Goal: Navigation & Orientation: Find specific page/section

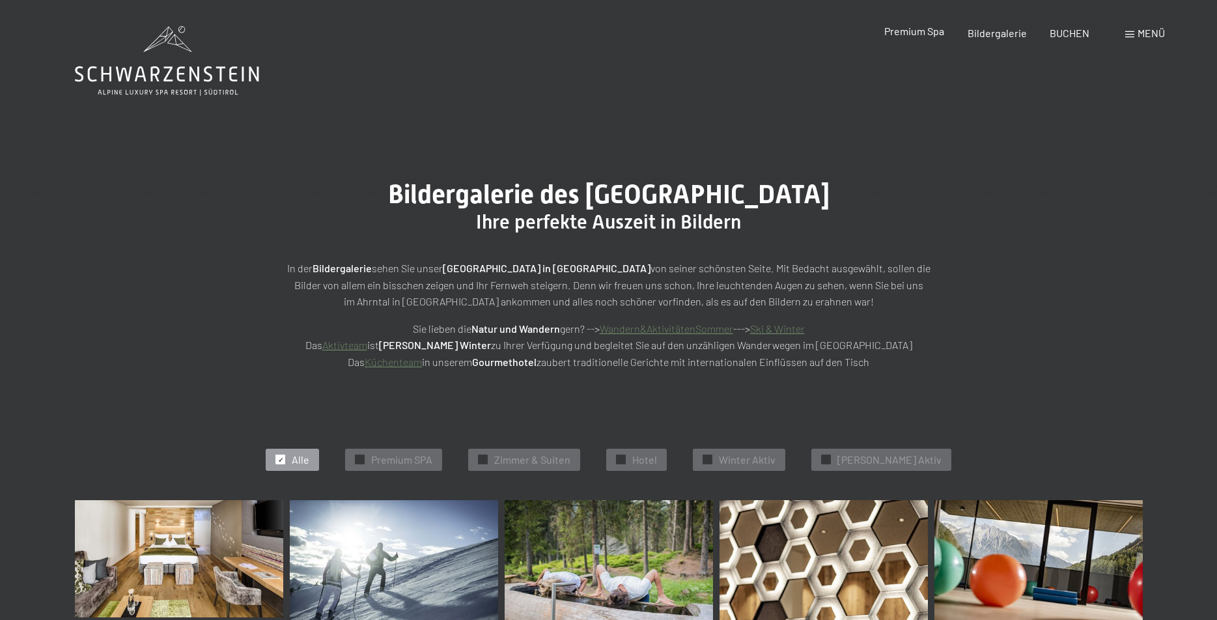
click at [910, 27] on span "Premium Spa" at bounding box center [914, 31] width 60 height 12
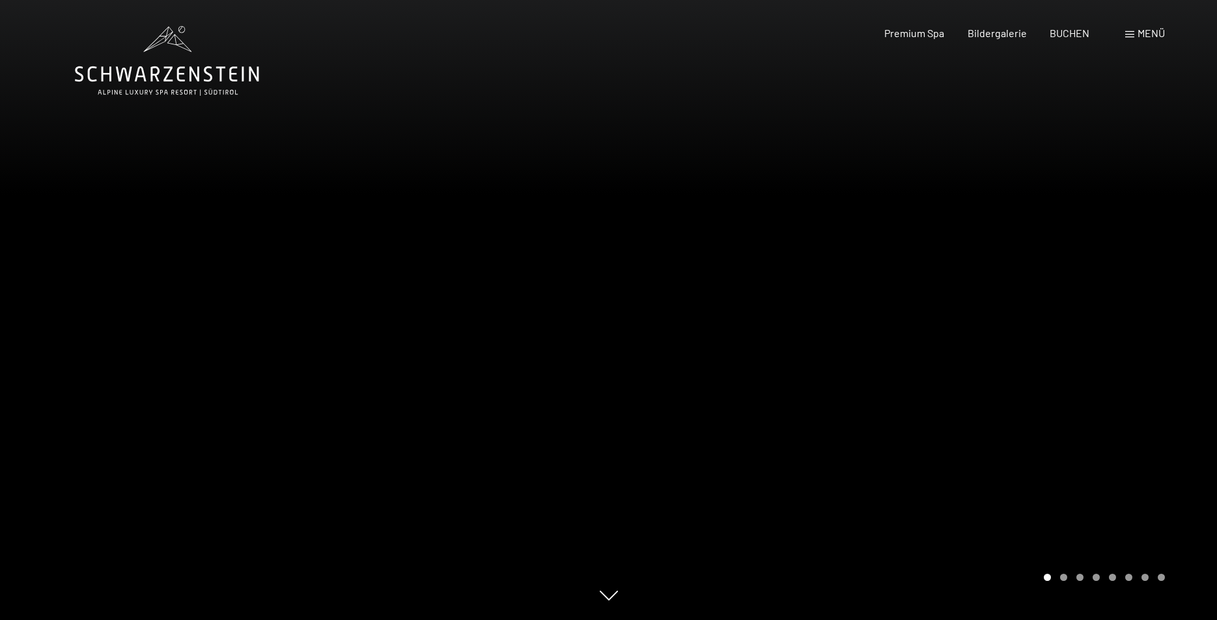
click at [1145, 32] on span "Menü" at bounding box center [1150, 33] width 27 height 12
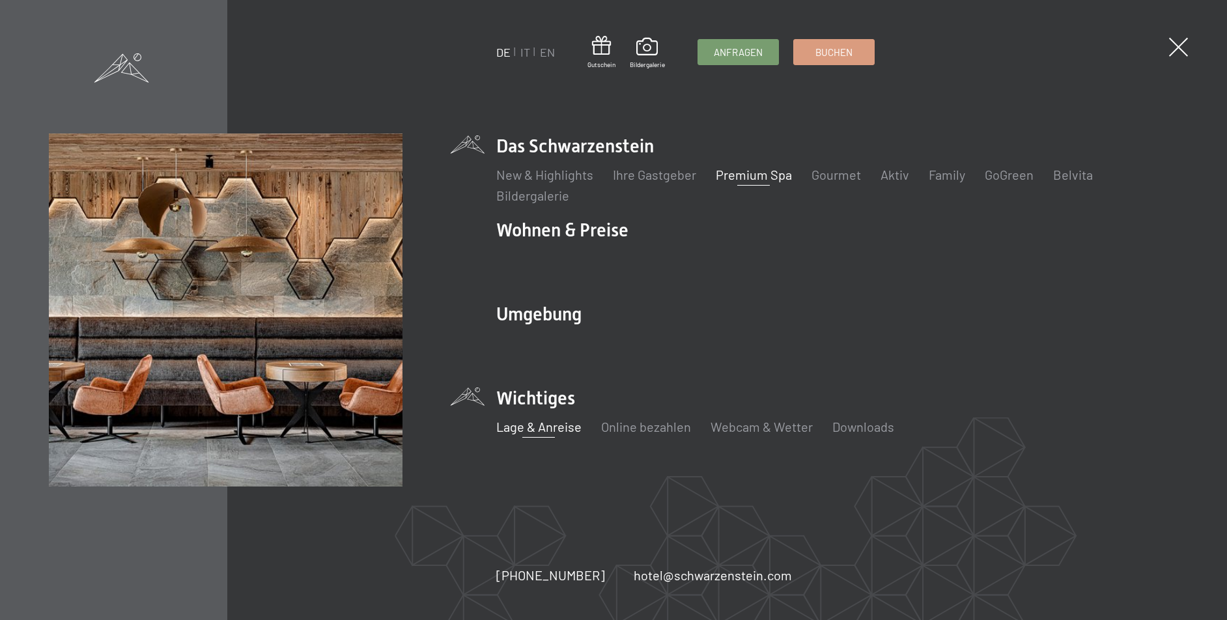
click at [527, 425] on link "Lage & Anreise" at bounding box center [538, 427] width 85 height 16
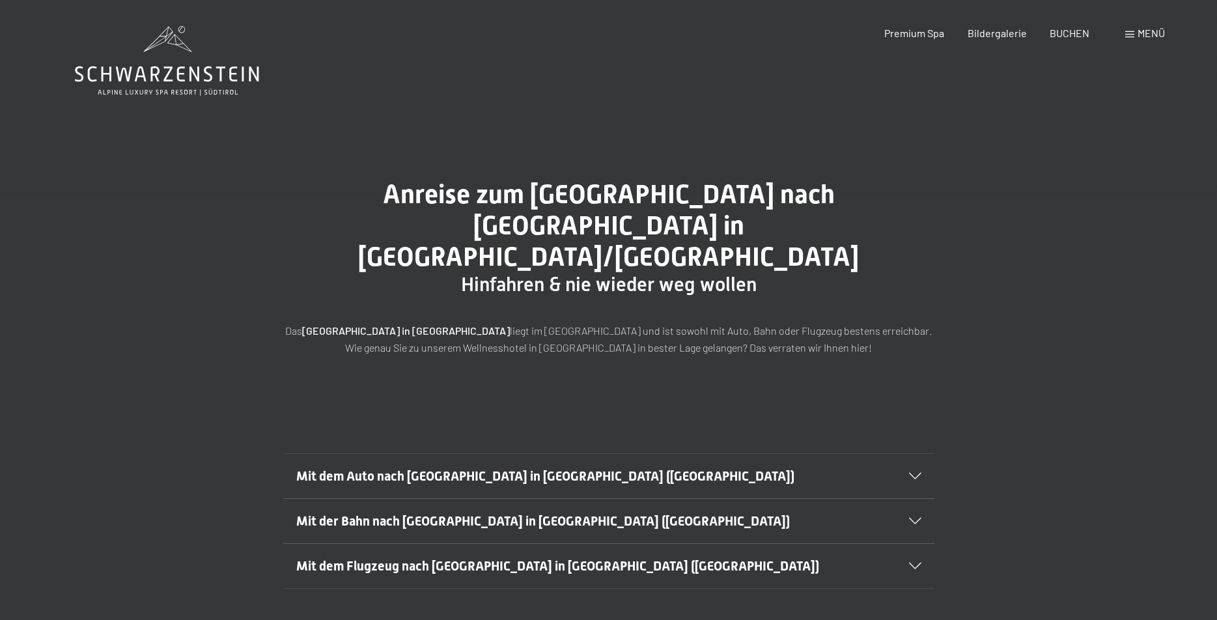
click at [914, 454] on div "Mit dem Auto nach Luttach in Südtirol (Italien)" at bounding box center [608, 476] width 625 height 44
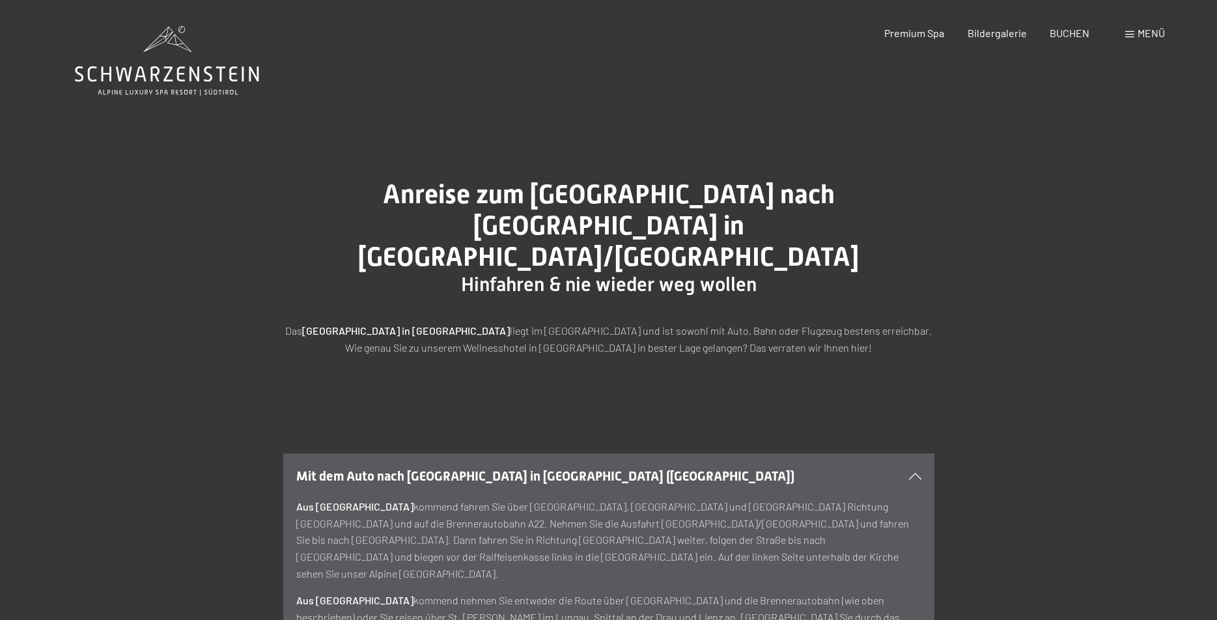
click at [915, 473] on icon at bounding box center [915, 476] width 12 height 7
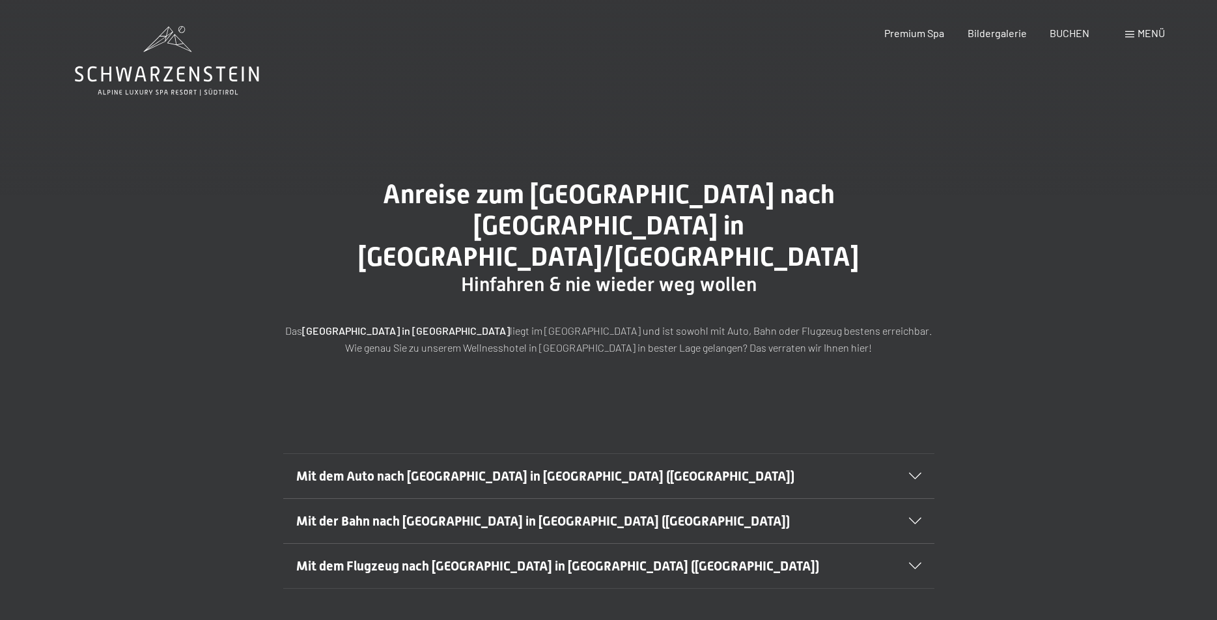
click at [1145, 31] on span "Menü" at bounding box center [1150, 33] width 27 height 12
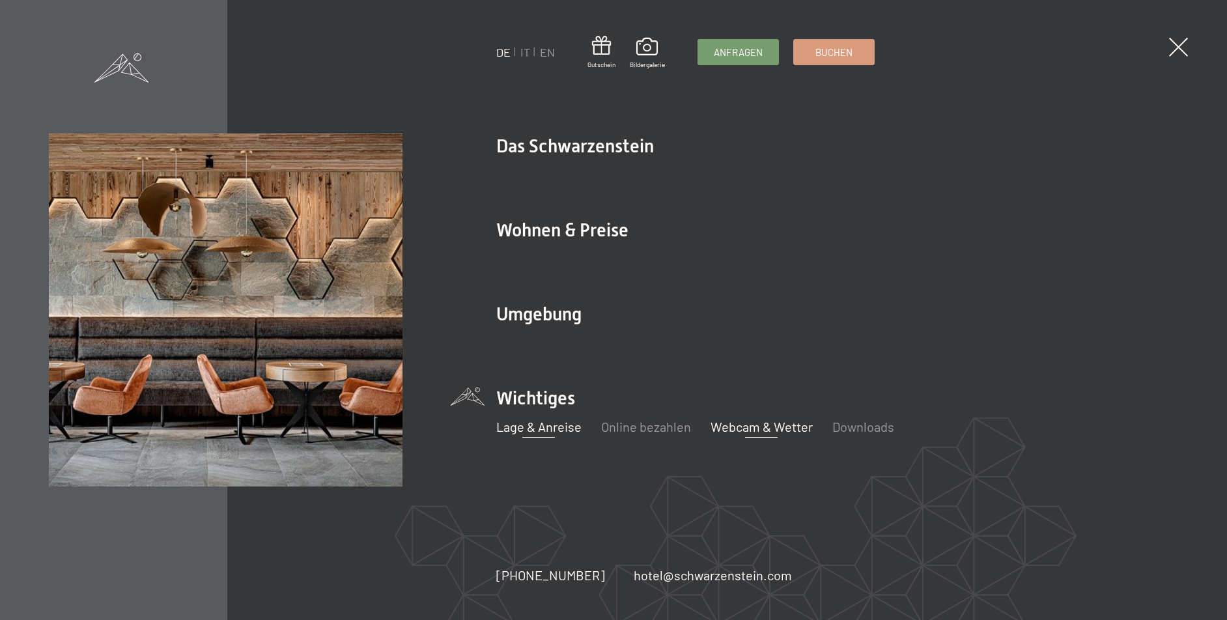
click at [735, 425] on link "Webcam & Wetter" at bounding box center [761, 427] width 102 height 16
